Goal: Task Accomplishment & Management: Use online tool/utility

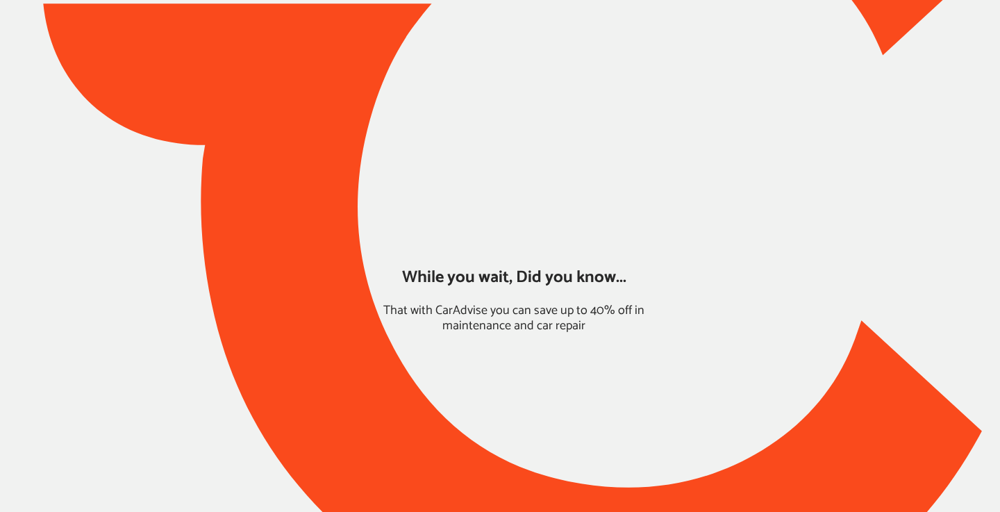
type input "*****"
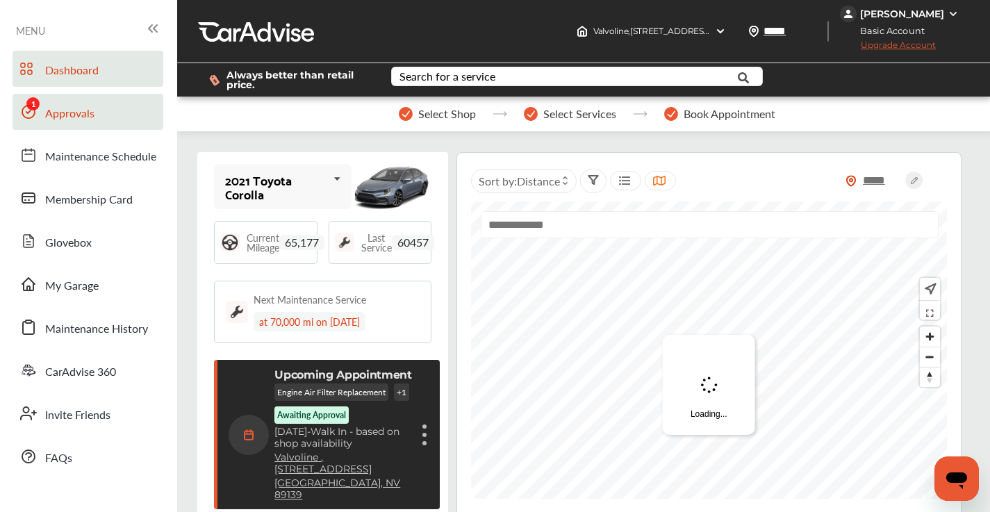
click at [82, 110] on span "Approvals" at bounding box center [69, 114] width 49 height 18
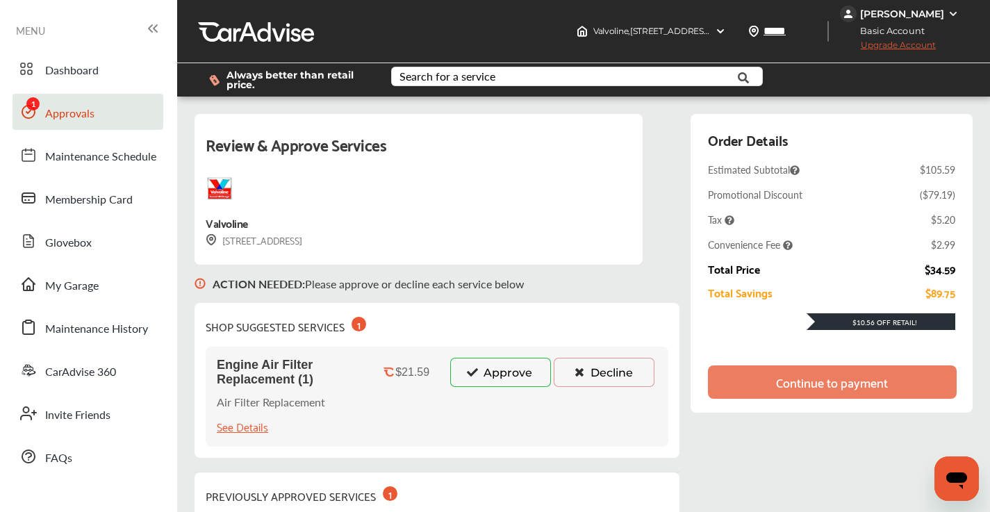
click at [517, 370] on button "Approve" at bounding box center [500, 372] width 101 height 29
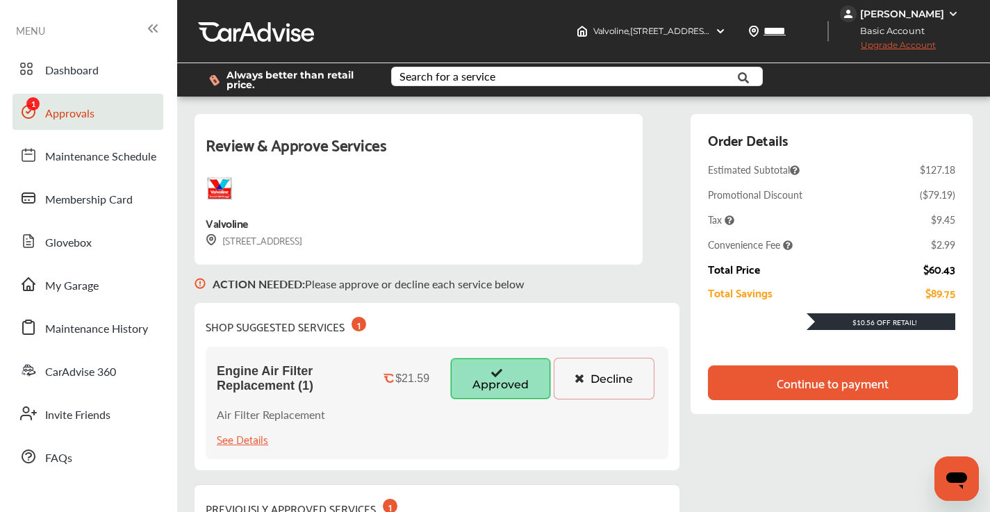
click at [837, 382] on div "Continue to payment" at bounding box center [832, 383] width 112 height 14
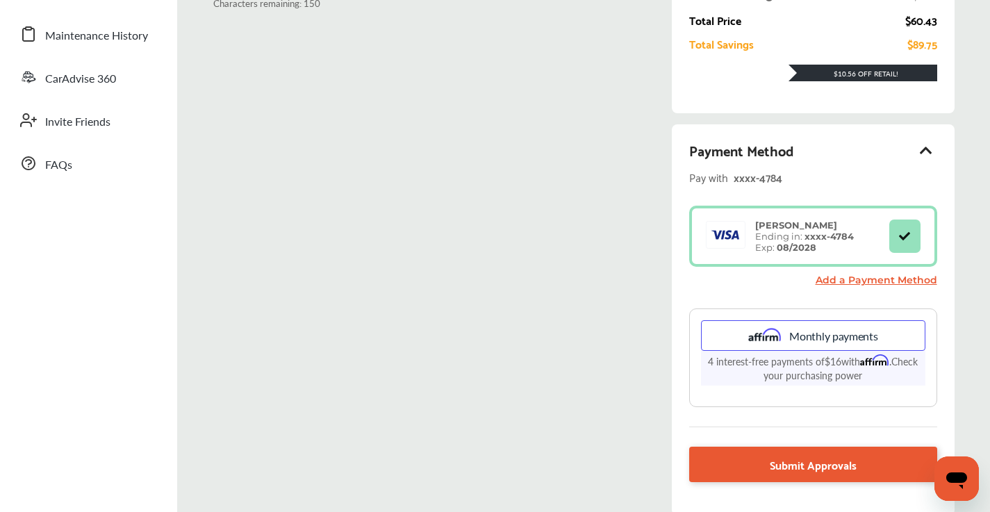
scroll to position [294, 0]
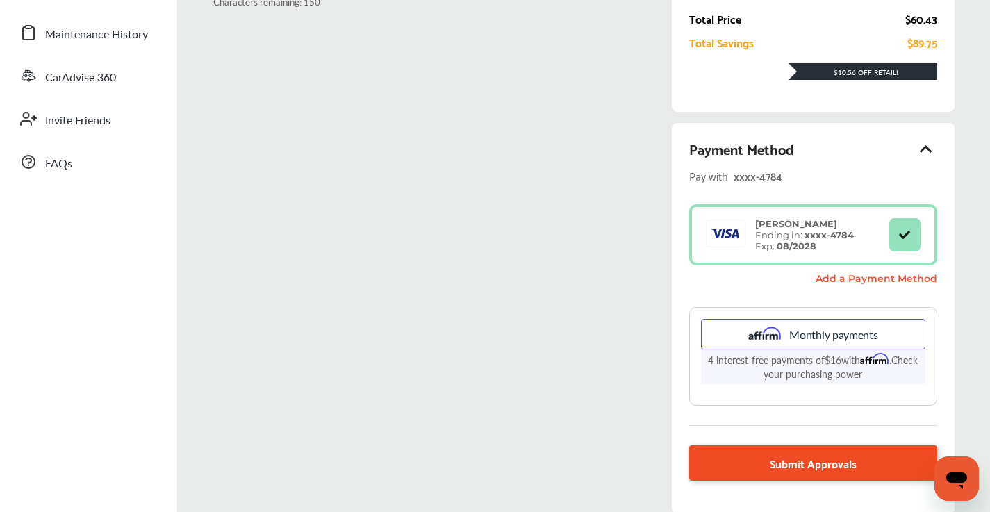
click at [799, 462] on span "Submit Approvals" at bounding box center [812, 462] width 87 height 19
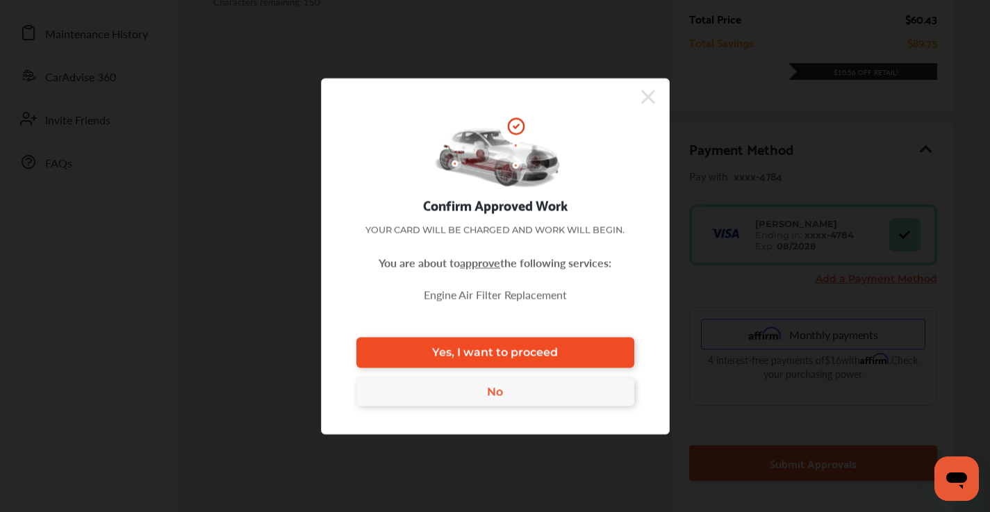
click at [514, 349] on span "Yes, I want to proceed" at bounding box center [495, 352] width 126 height 13
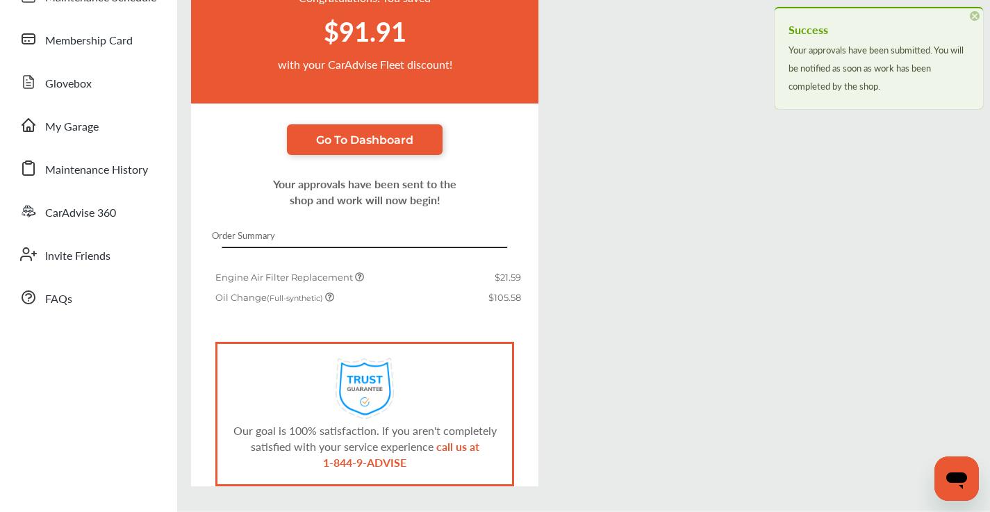
scroll to position [208, 0]
